Goal: Navigation & Orientation: Find specific page/section

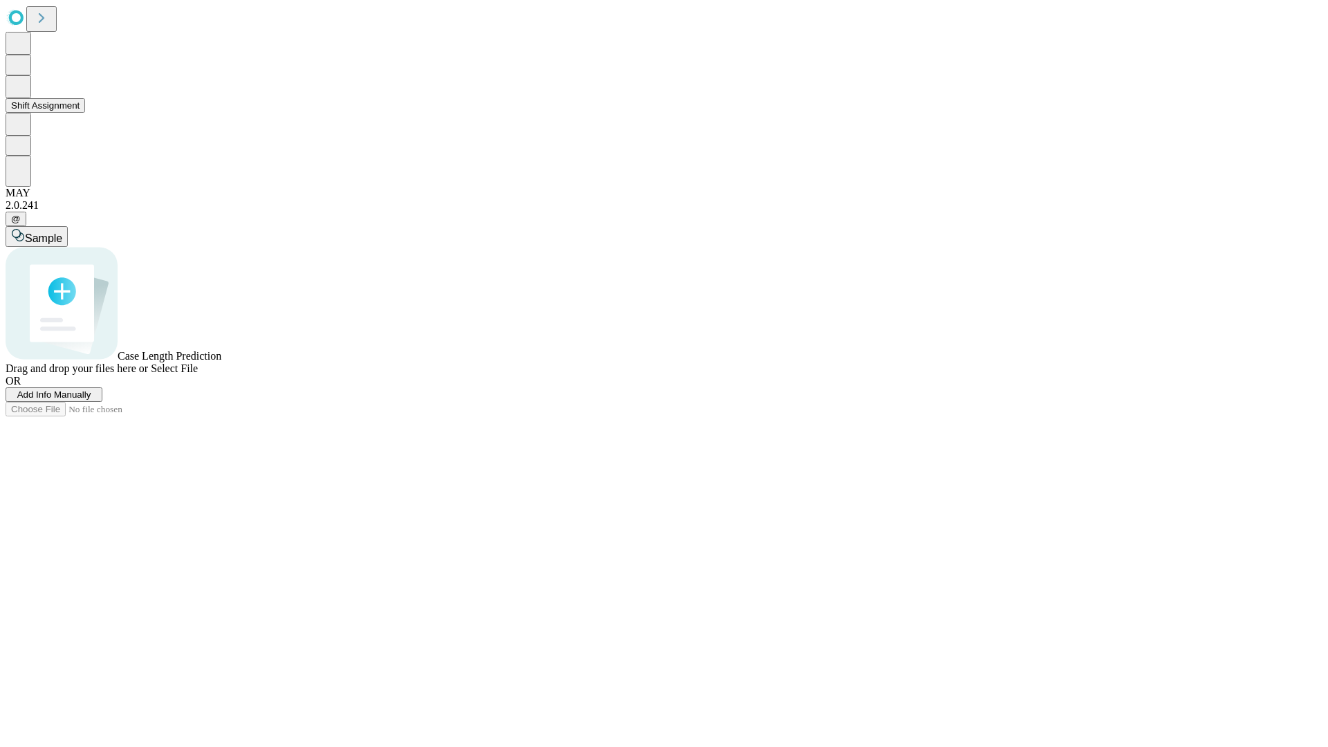
click at [85, 113] on button "Shift Assignment" at bounding box center [46, 105] width 80 height 15
